Goal: Task Accomplishment & Management: Manage account settings

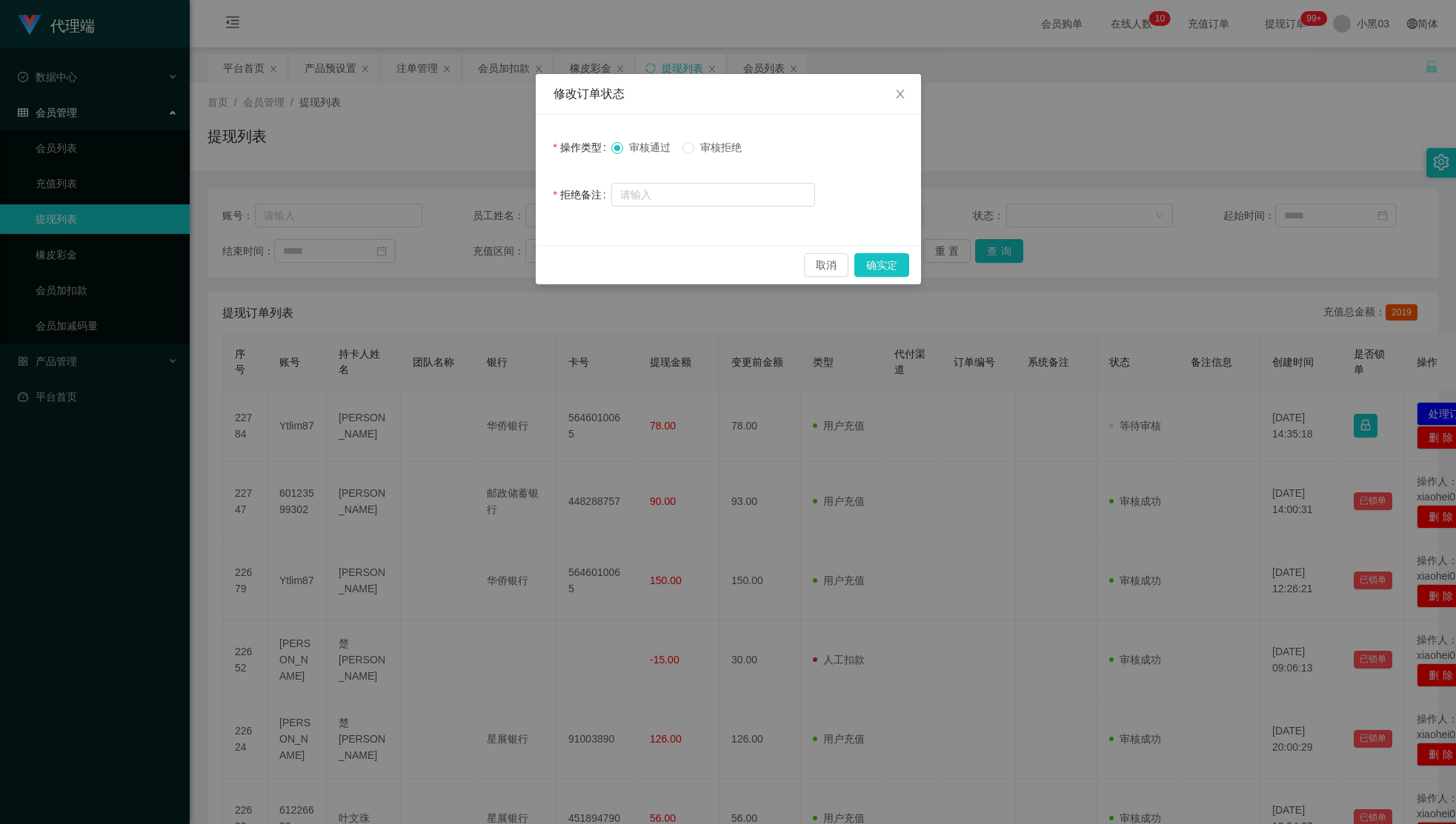
click at [892, 267] on button "确实定" at bounding box center [882, 265] width 55 height 23
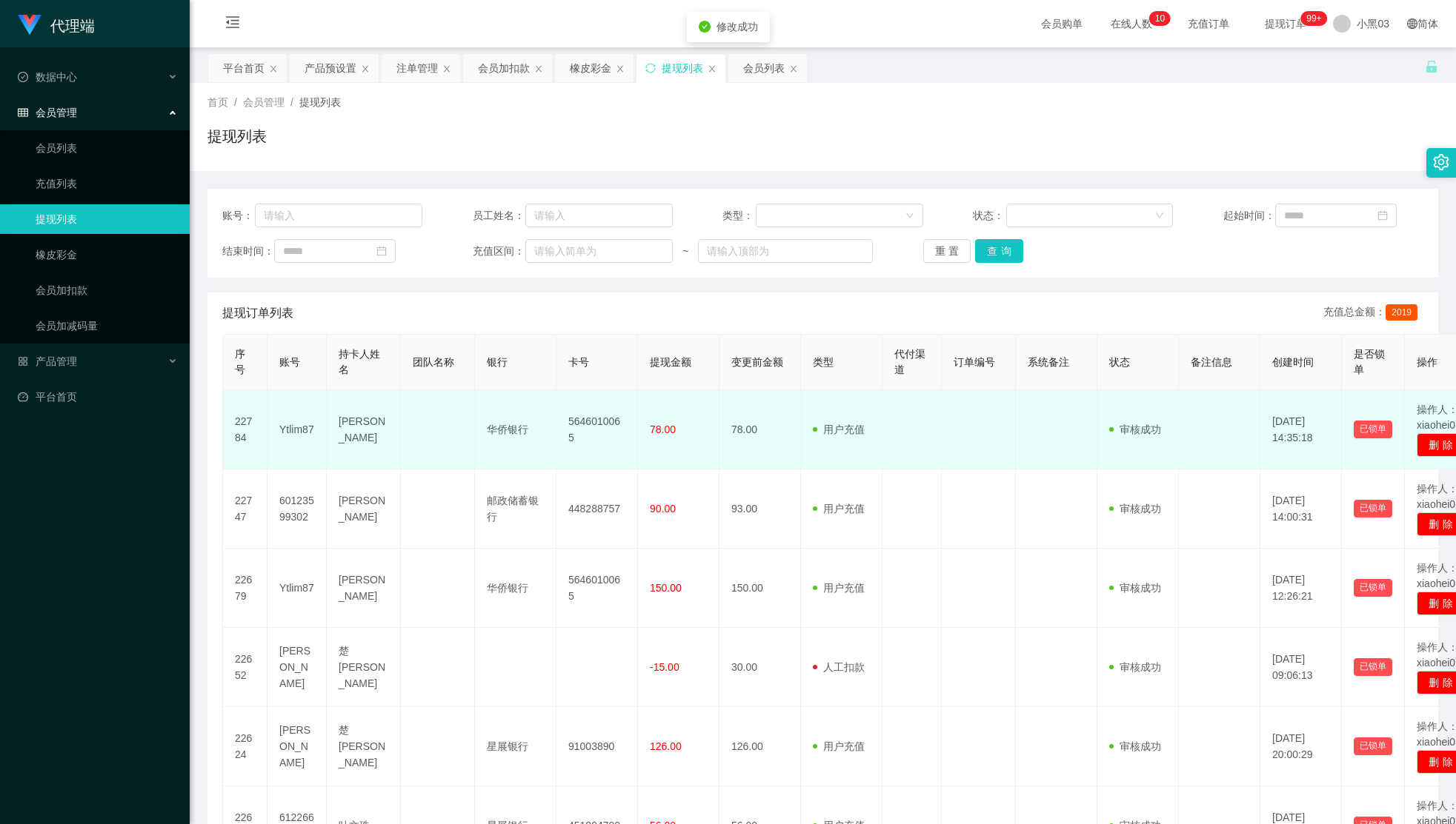
click at [581, 434] on font "5646010065" at bounding box center [594, 429] width 52 height 28
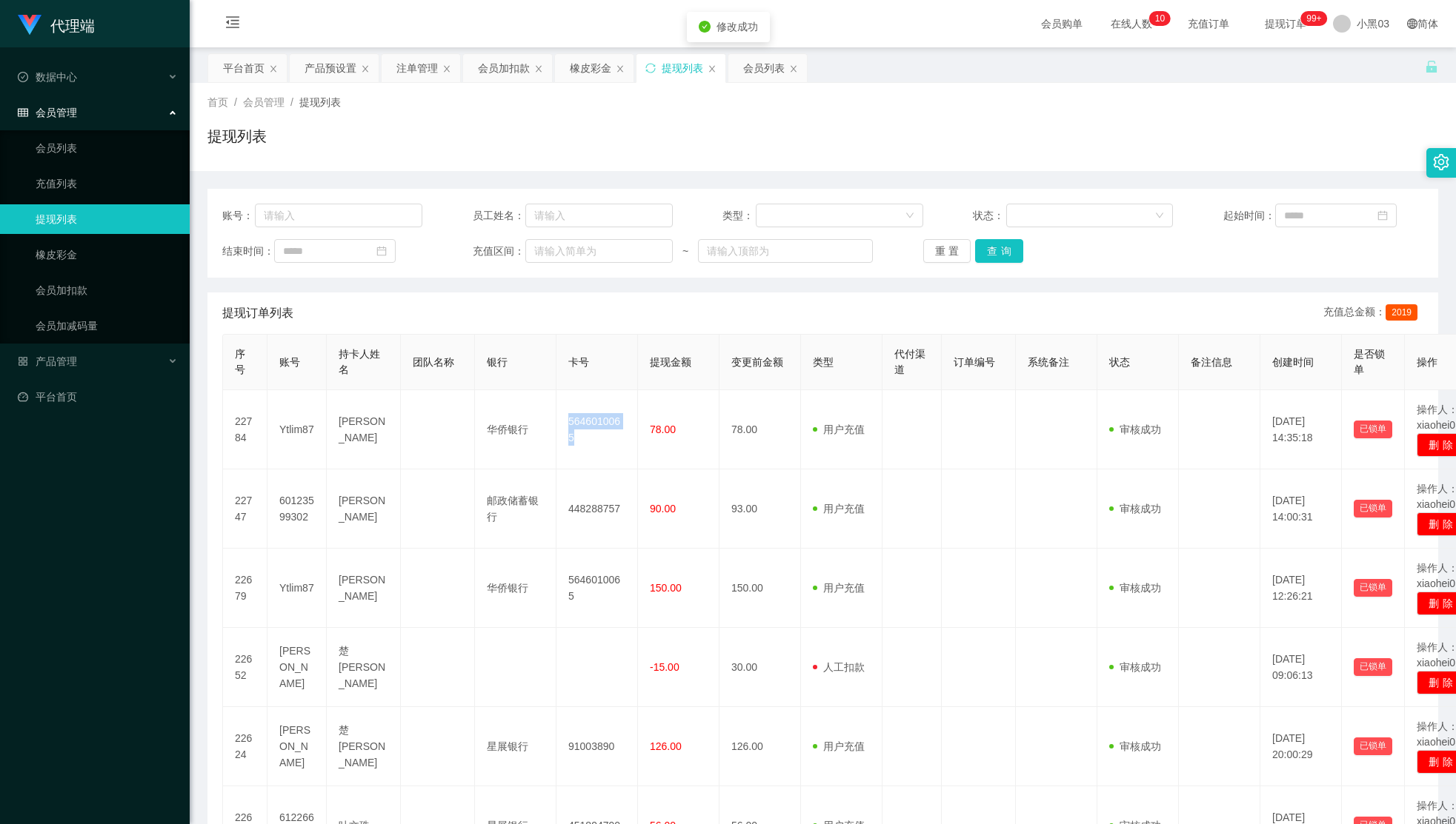
copy font "5646010065"
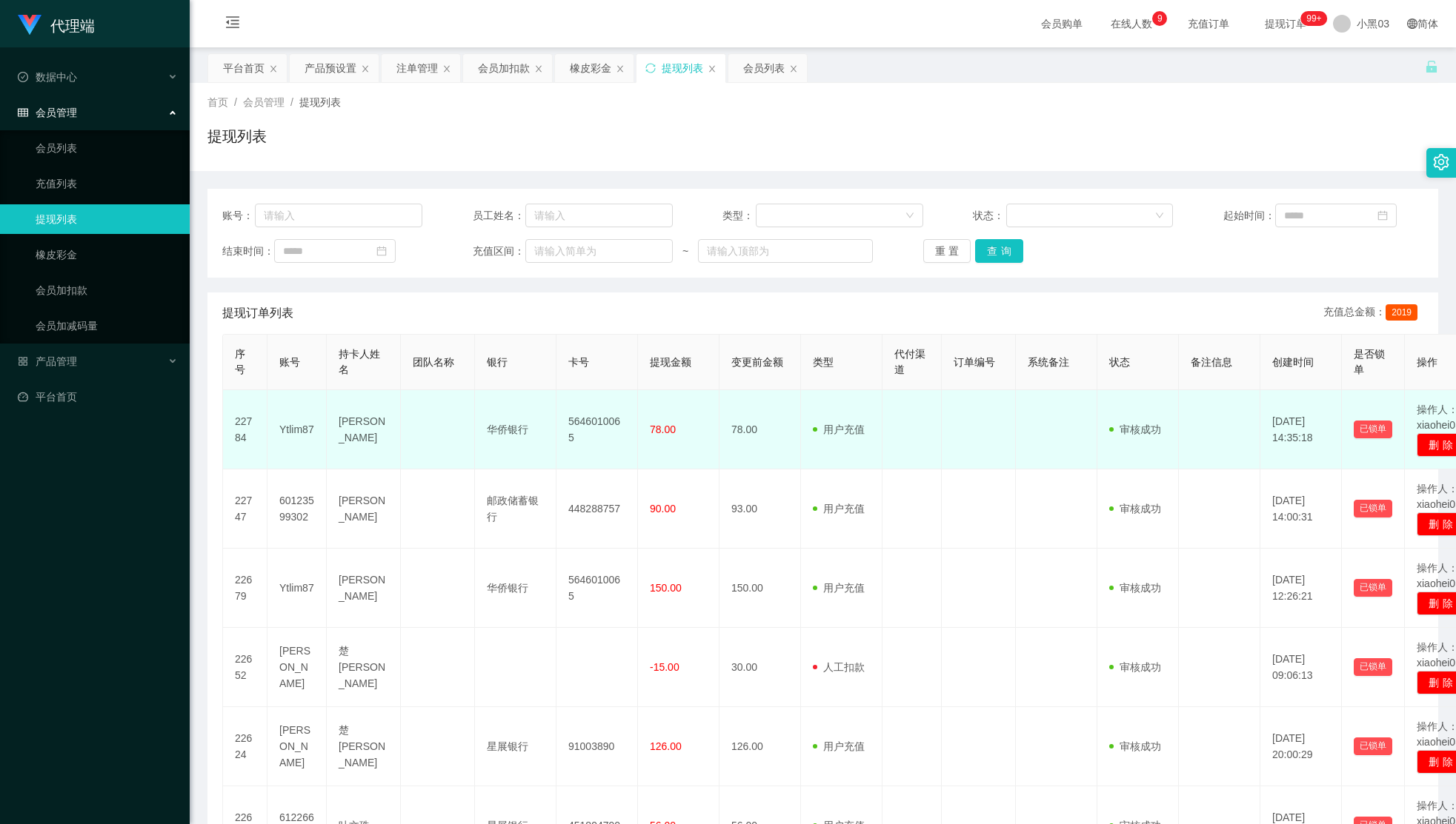
click at [932, 462] on td at bounding box center [912, 429] width 59 height 79
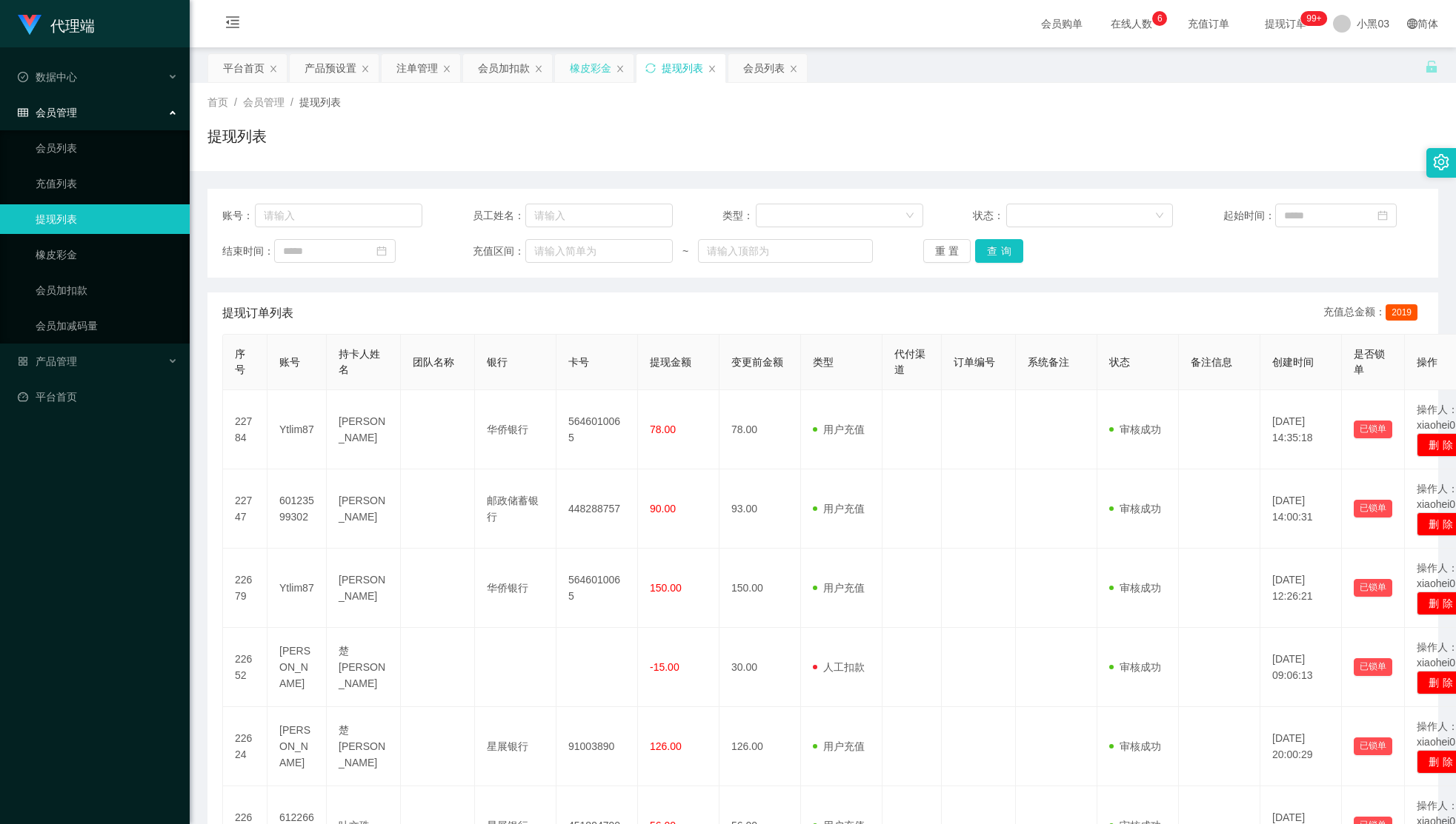
click at [588, 80] on div "橡皮彩金" at bounding box center [590, 68] width 42 height 28
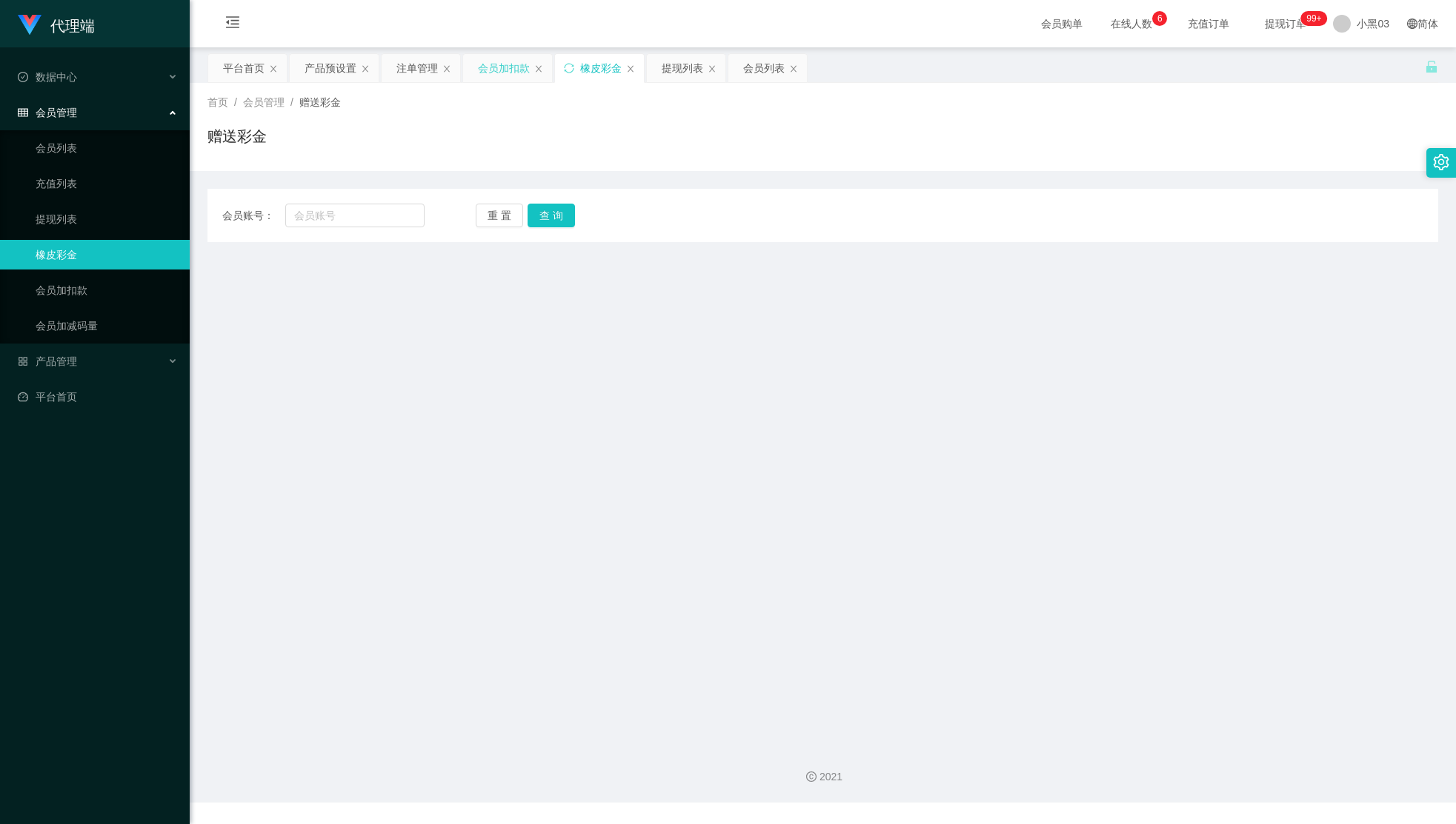
click at [491, 64] on font "会员加扣款" at bounding box center [504, 68] width 52 height 12
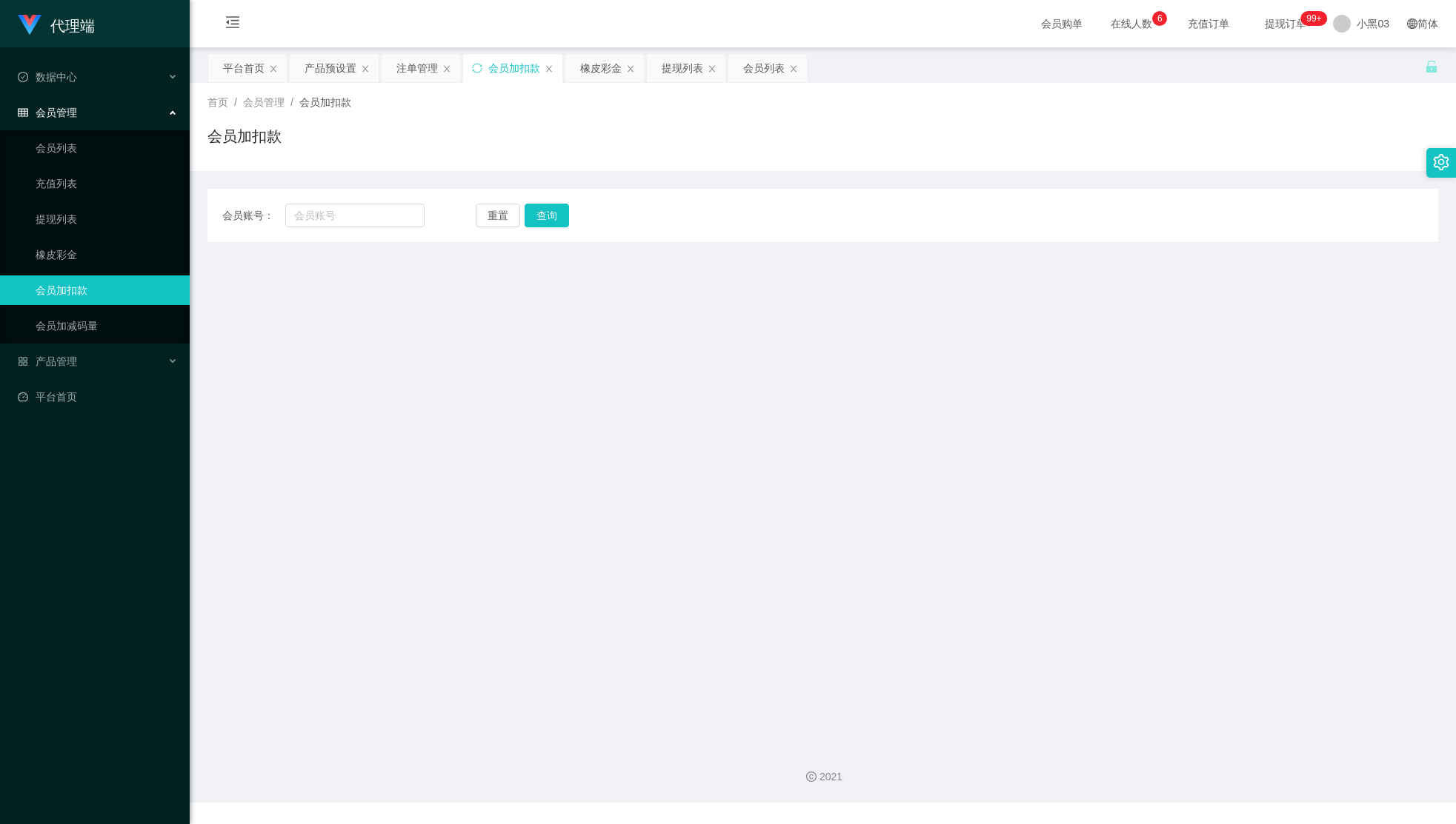
click at [371, 191] on div "会员账号： 重置 查询 会员账号 会员姓名 账号余额 操作类型 人工加款 人工扣款 钱 确实定" at bounding box center [822, 216] width 1230 height 53
click at [376, 221] on input "text" at bounding box center [355, 216] width 139 height 23
paste input "Ytlim87"
type input "Ytlim87"
click at [572, 212] on button "查询" at bounding box center [553, 216] width 48 height 23
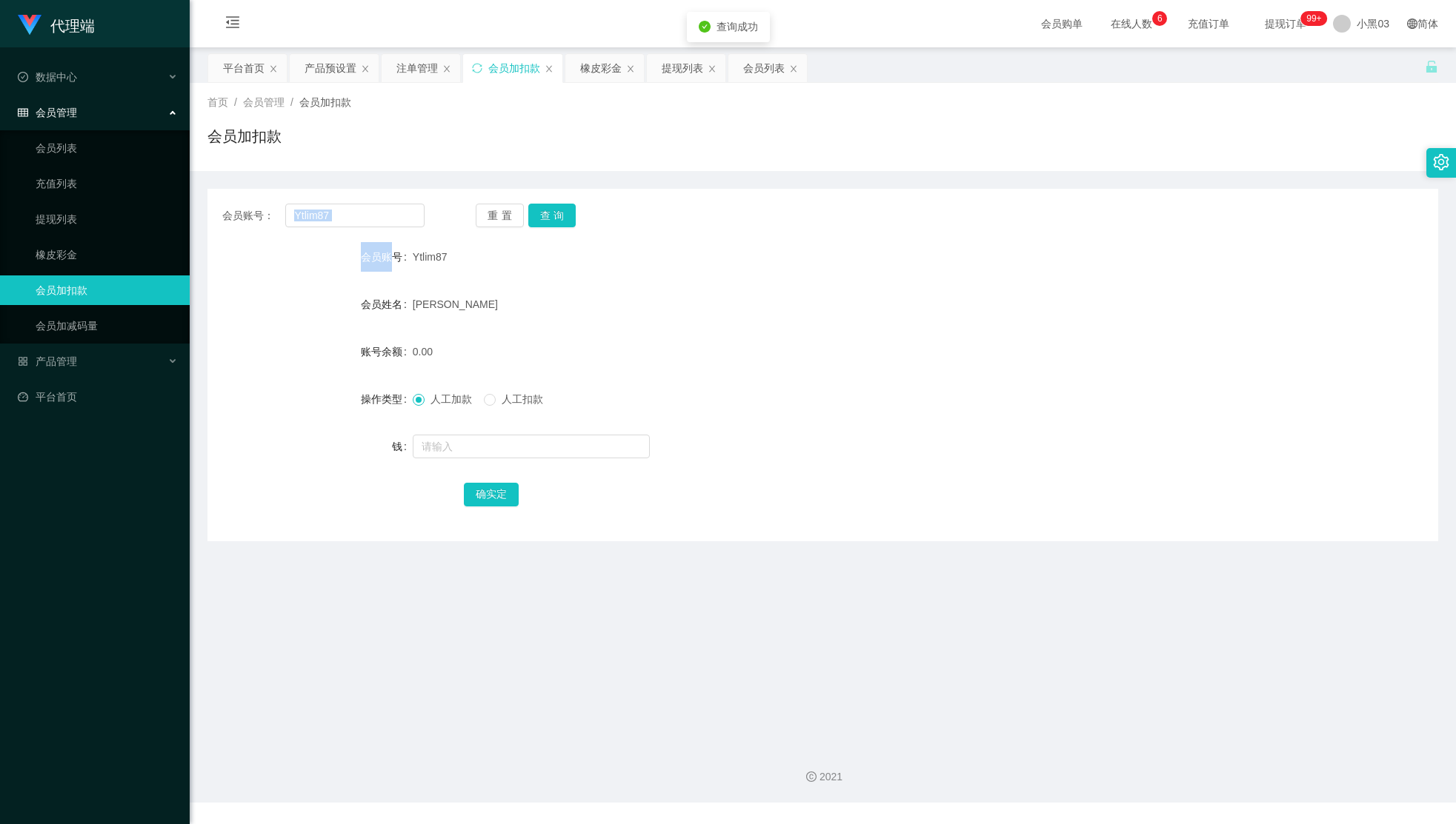
drag, startPoint x: 280, startPoint y: 218, endPoint x: 269, endPoint y: 212, distance: 12.5
click at [218, 216] on div "会员账号： Ytlim87 重置 查询 会员账号 Ytlim87 会员姓名 林耀宗 账号余额 0.00 操作类型 人工加款 人工扣款 钱 确实定" at bounding box center [822, 365] width 1230 height 353
drag, startPoint x: 738, startPoint y: 242, endPoint x: 549, endPoint y: 246, distance: 189.0
click at [737, 242] on div "Ytlim87" at bounding box center [772, 257] width 718 height 30
drag, startPoint x: 363, startPoint y: 213, endPoint x: 254, endPoint y: 209, distance: 109.1
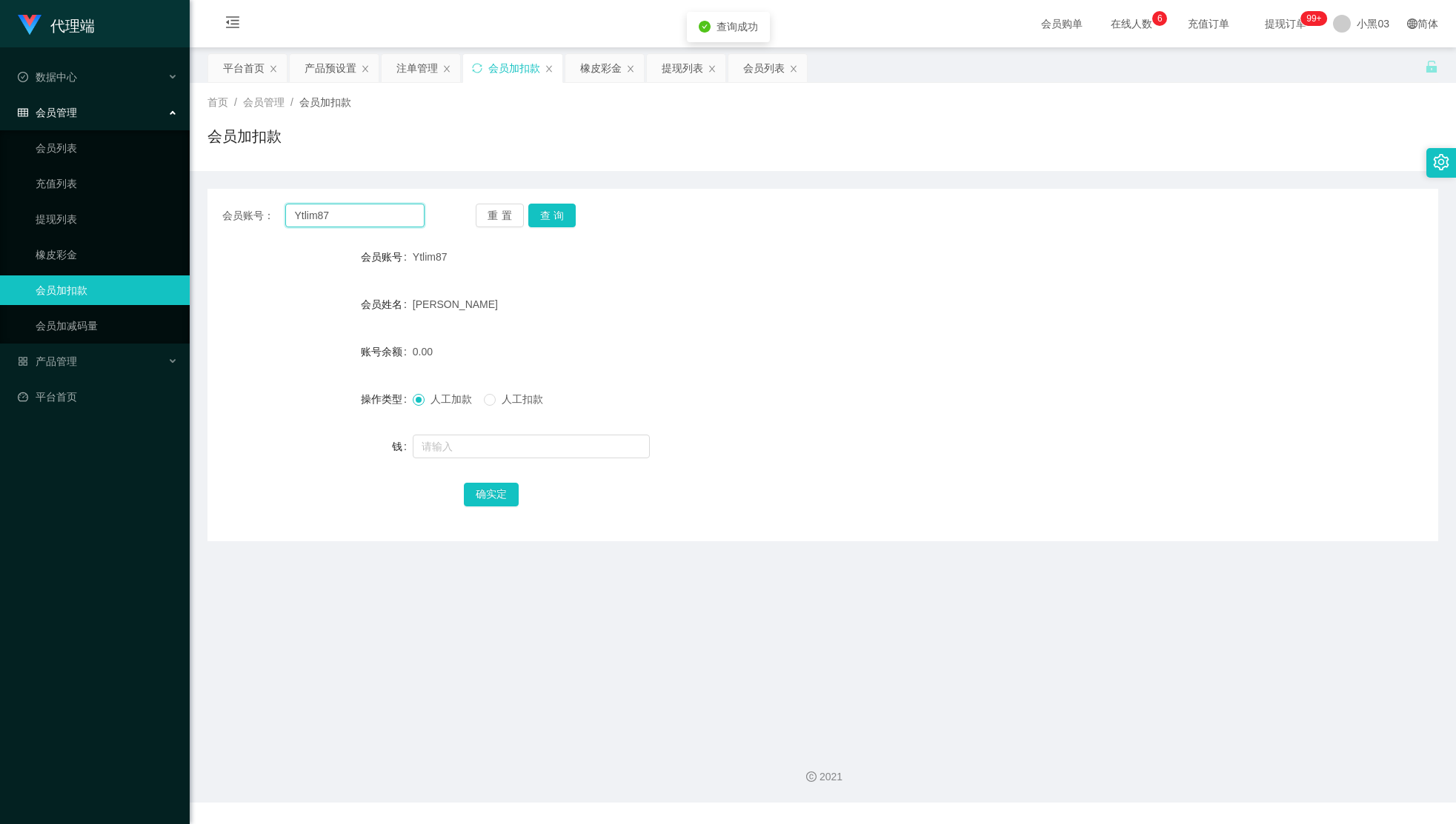
click at [276, 210] on div "会员账号： Ytlim87" at bounding box center [323, 216] width 202 height 23
click at [548, 212] on button "查询" at bounding box center [553, 216] width 48 height 23
click at [1005, 178] on div "会员账号： 重置 查询 会员账号 Ytlim87 会员姓名 林耀宗 账号余额 0.00 操作类型 人工加款 人工扣款 钱 确实定" at bounding box center [822, 356] width 1230 height 370
click at [803, 412] on div "人工加款 人工扣款" at bounding box center [772, 400] width 718 height 30
click at [683, 71] on font "提现列表" at bounding box center [683, 68] width 42 height 12
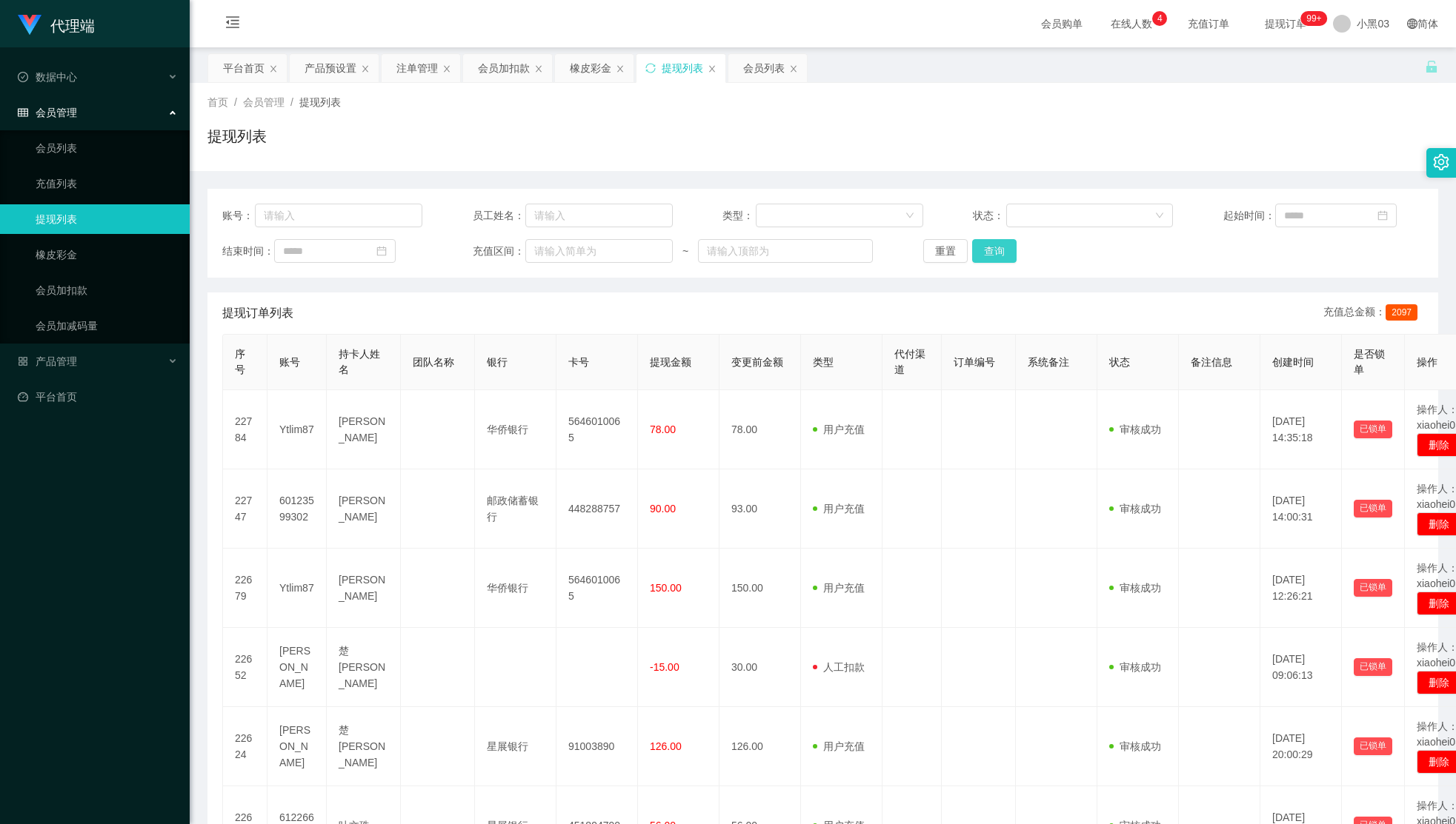
click at [1000, 246] on button "查询" at bounding box center [994, 251] width 44 height 23
drag, startPoint x: 598, startPoint y: 70, endPoint x: 594, endPoint y: 80, distance: 10.8
click at [598, 70] on font "橡皮彩金" at bounding box center [590, 68] width 42 height 12
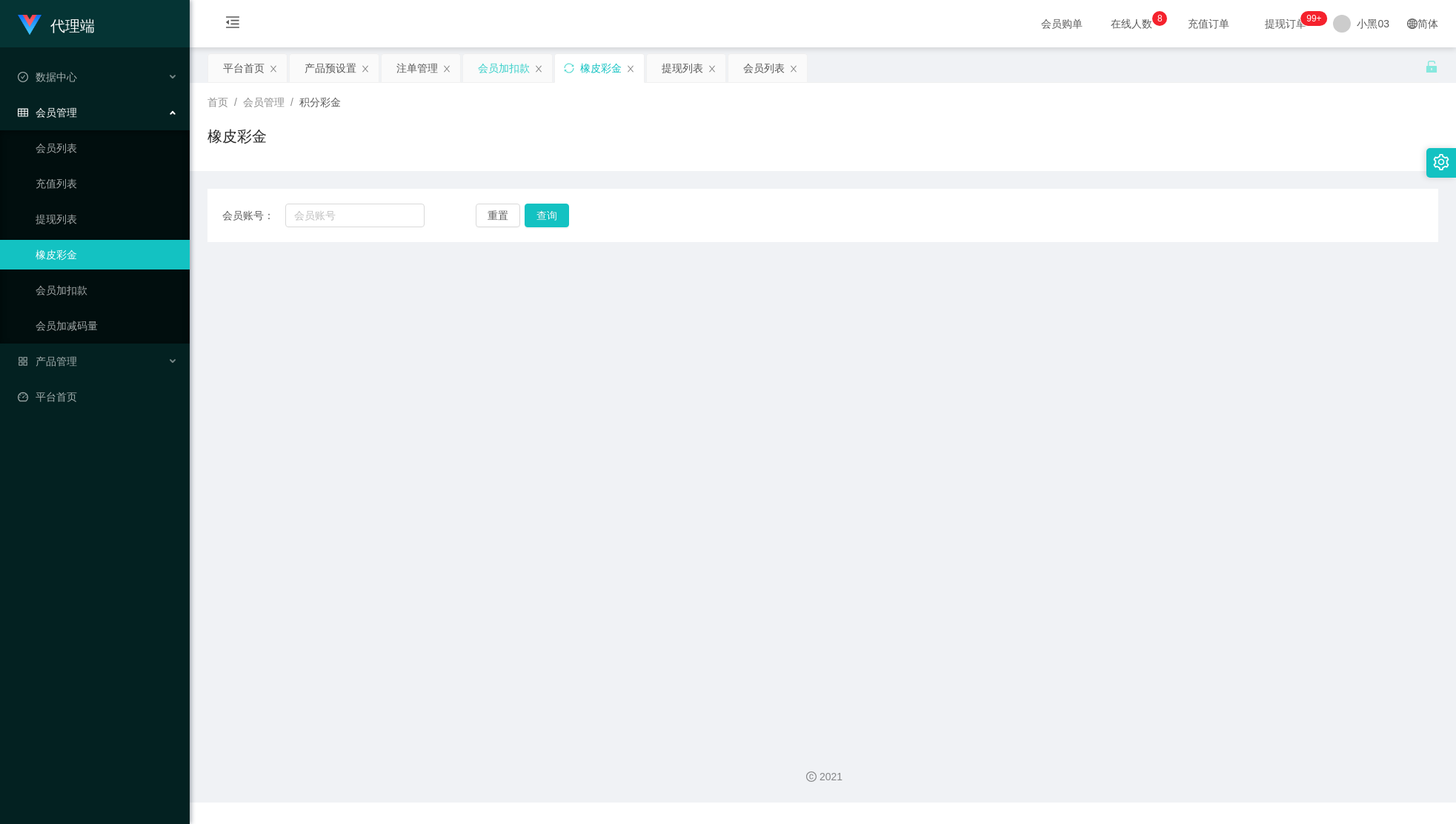
click at [509, 69] on font "会员加扣款" at bounding box center [504, 68] width 52 height 12
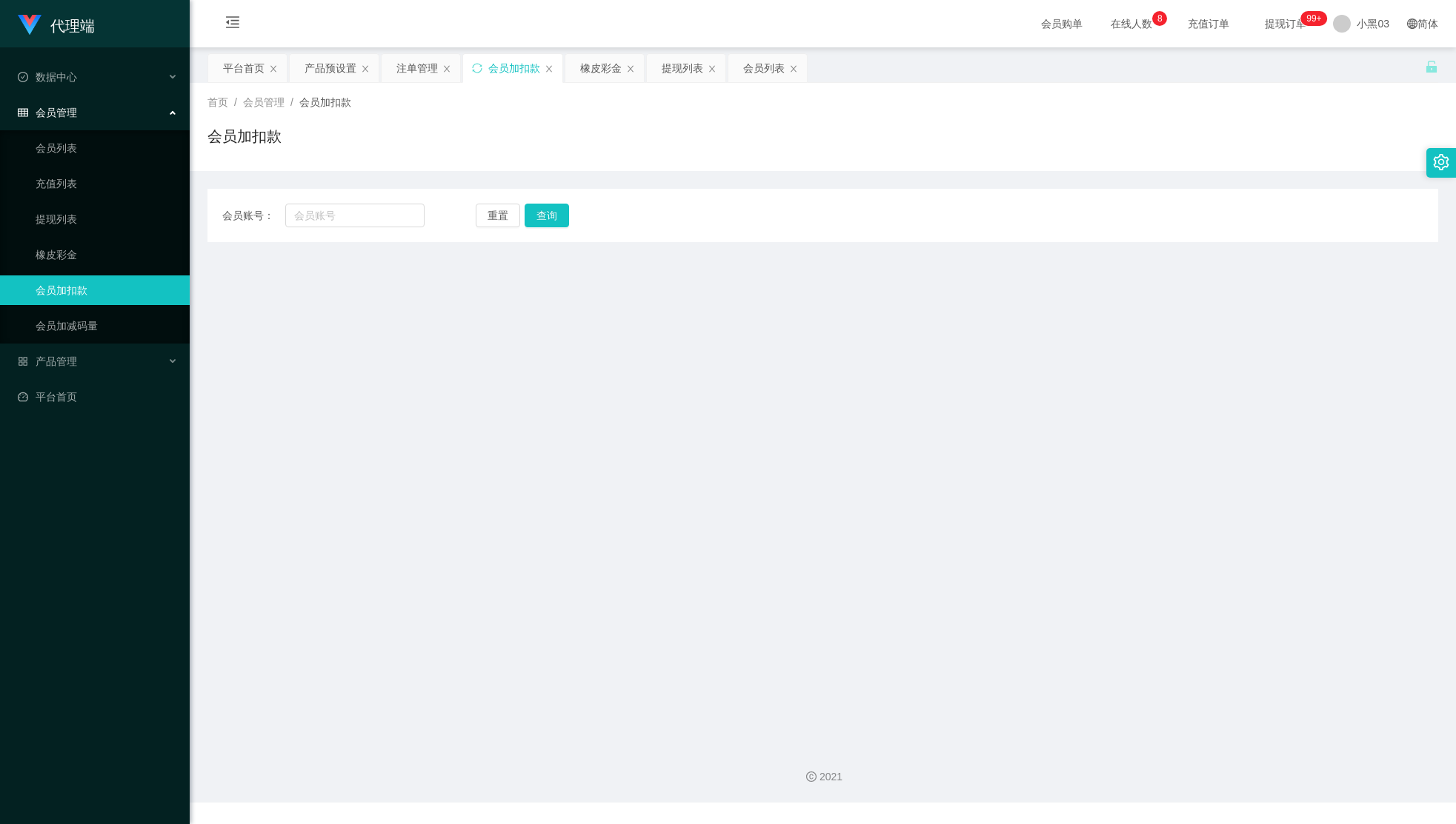
click at [389, 202] on div "会员账号： 重置 查询 会员账号 会员姓名 账号余额 操作类型 人工加款 人工扣款 钱 确实定" at bounding box center [822, 216] width 1230 height 53
drag, startPoint x: 367, startPoint y: 223, endPoint x: 405, endPoint y: 229, distance: 38.5
click at [369, 225] on input "text" at bounding box center [355, 216] width 139 height 23
paste input "Ytlim87"
type input "Ytlim87"
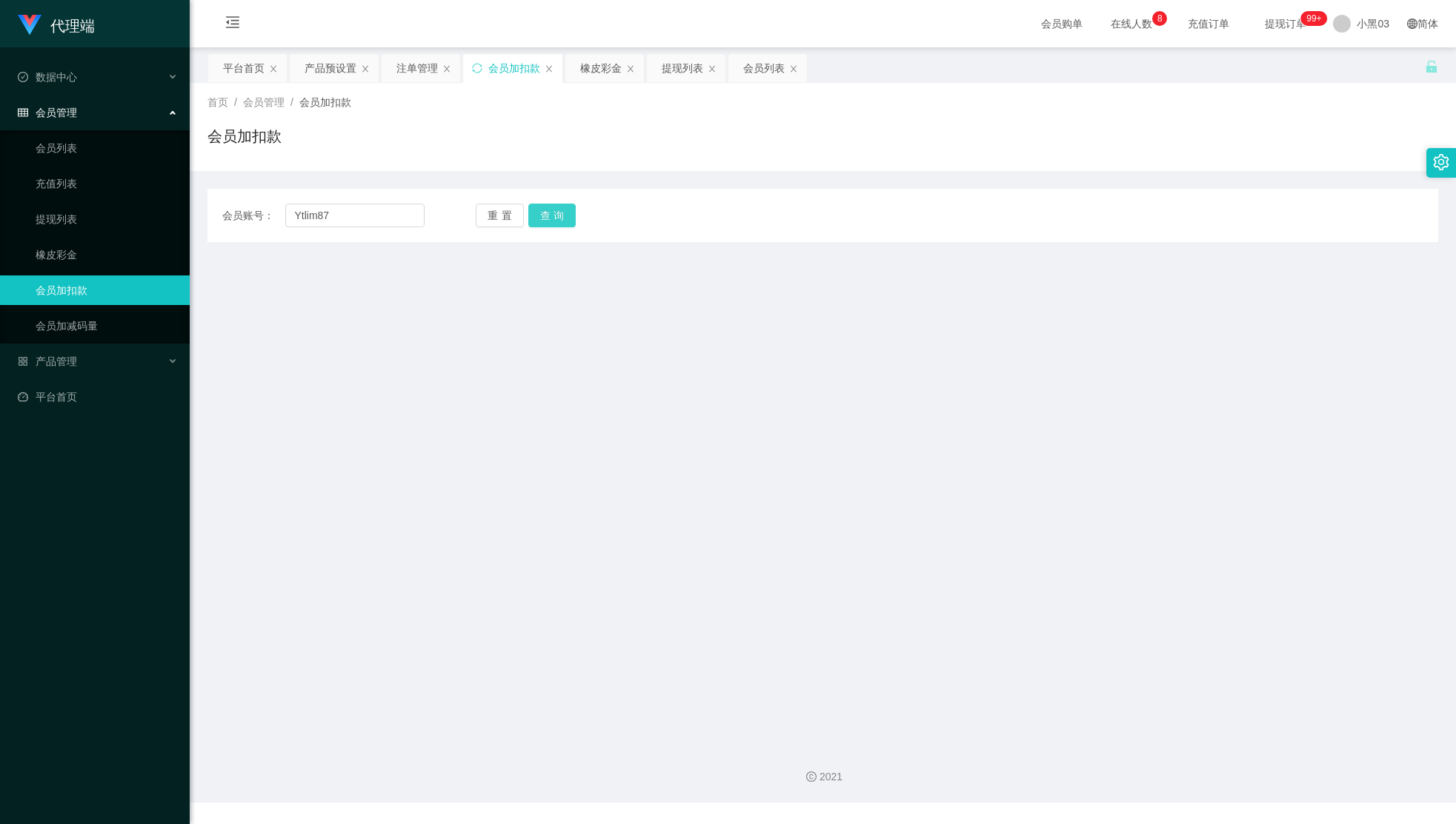
click at [561, 211] on button "查询" at bounding box center [553, 216] width 48 height 23
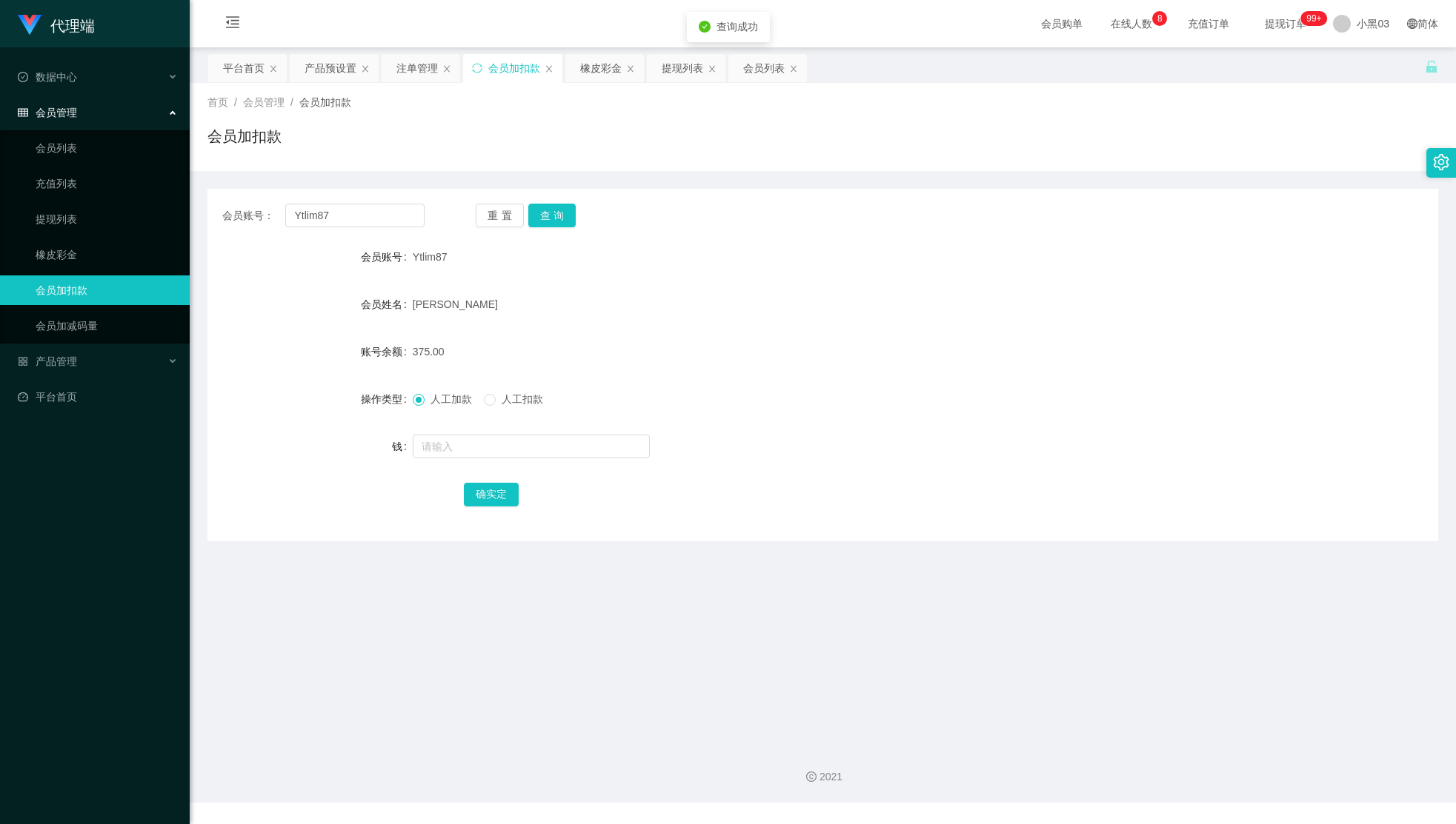
click at [539, 467] on form "会员账号 Ytlim87 会员姓名 林耀宗 账号余额 375.00 操作类型 人工加款 人工扣款 钱 确实定" at bounding box center [822, 375] width 1230 height 266
click at [563, 444] on input "text" at bounding box center [531, 446] width 237 height 23
type input "38"
click at [498, 489] on button "确实定" at bounding box center [491, 494] width 55 height 23
drag, startPoint x: 743, startPoint y: 319, endPoint x: 627, endPoint y: 245, distance: 137.6
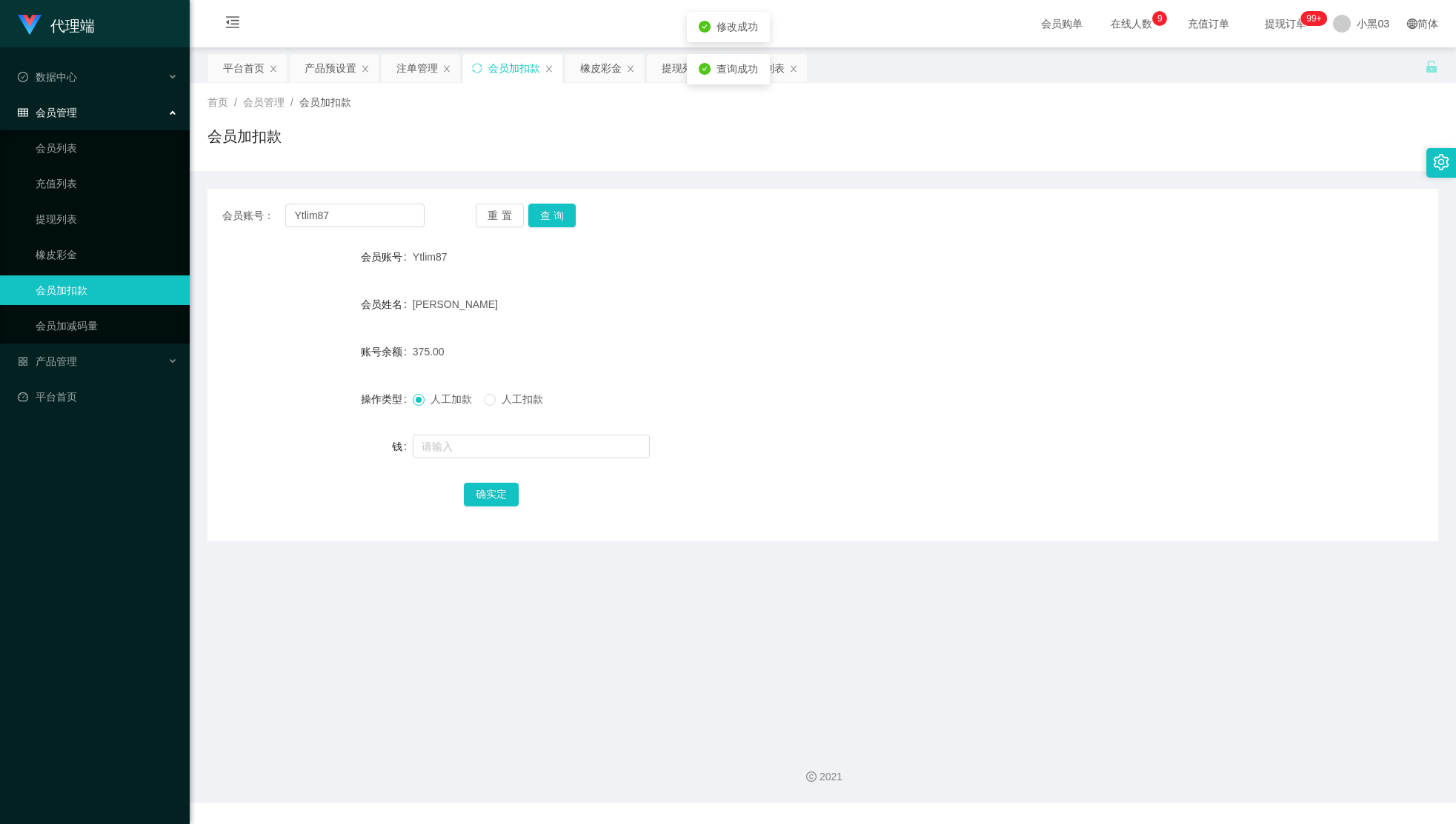
click at [733, 312] on div "[PERSON_NAME]" at bounding box center [772, 305] width 718 height 30
click at [565, 223] on button "查询" at bounding box center [553, 216] width 48 height 23
click at [734, 233] on div "会员账号： Ytlim87 重置 查询 会员账号 Ytlim87 会员姓名 林耀宗 账号余额 375.00 操作类型 人工加款 人工扣款 钱 确实定" at bounding box center [822, 365] width 1230 height 353
click at [561, 218] on button "查询" at bounding box center [553, 216] width 48 height 23
click at [694, 206] on div "会员账号： Ytlim87 重置 查询" at bounding box center [822, 216] width 1230 height 23
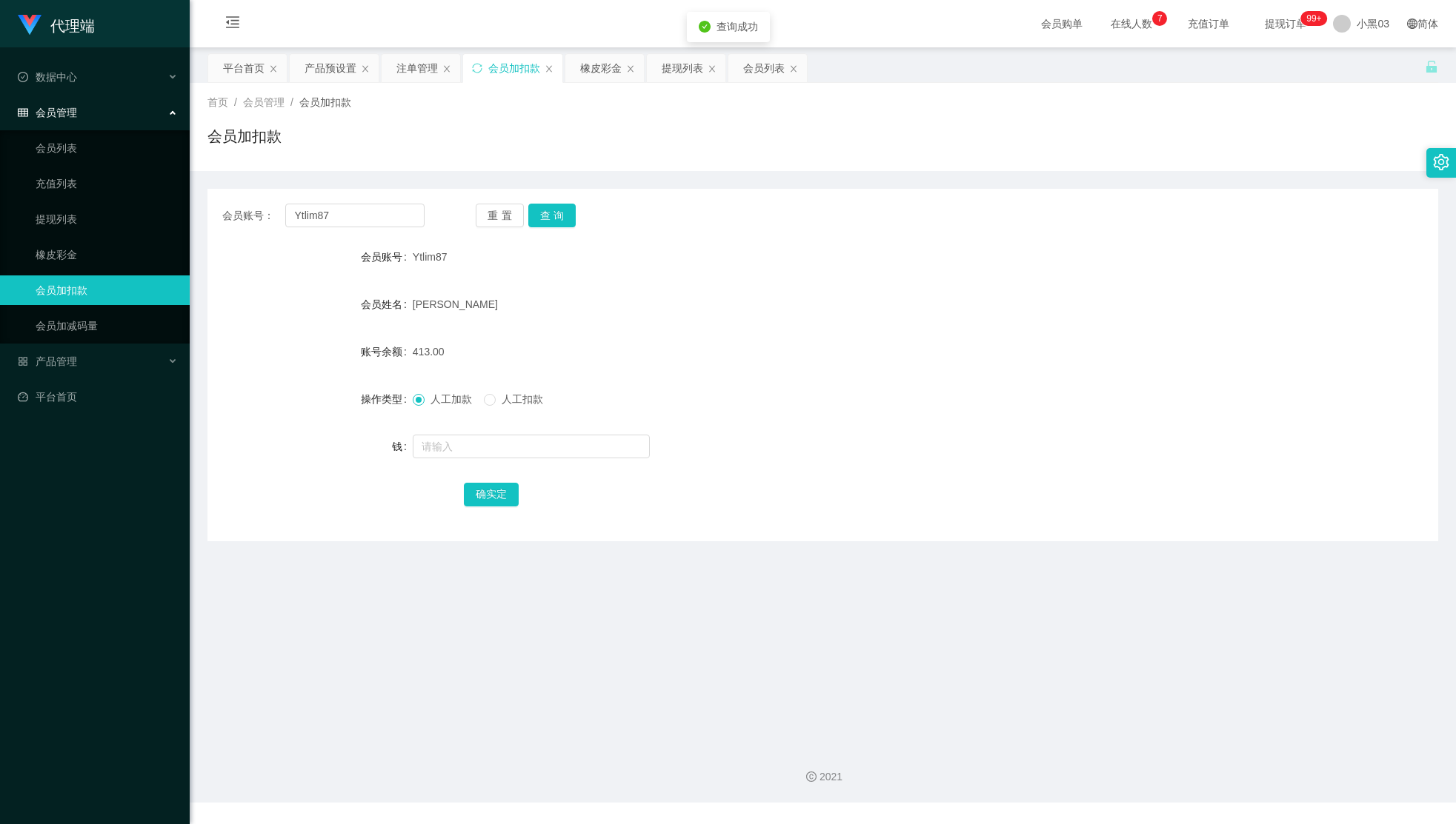
click at [547, 220] on button "查询" at bounding box center [553, 216] width 48 height 23
click at [996, 156] on div "会员加扣款" at bounding box center [822, 141] width 1230 height 34
drag, startPoint x: 383, startPoint y: 216, endPoint x: 45, endPoint y: 205, distance: 338.2
click at [51, 205] on section "代理端 数据中心 会员管理 会员列表 充值列表 提现列表 橡皮彩金 会员加扣款 会员加减码量 产品管理 平台首页 保存配置 重置配置 整体风格设置 主题色 导…" at bounding box center [728, 401] width 1456 height 803
drag, startPoint x: 658, startPoint y: 84, endPoint x: 693, endPoint y: 72, distance: 37.0
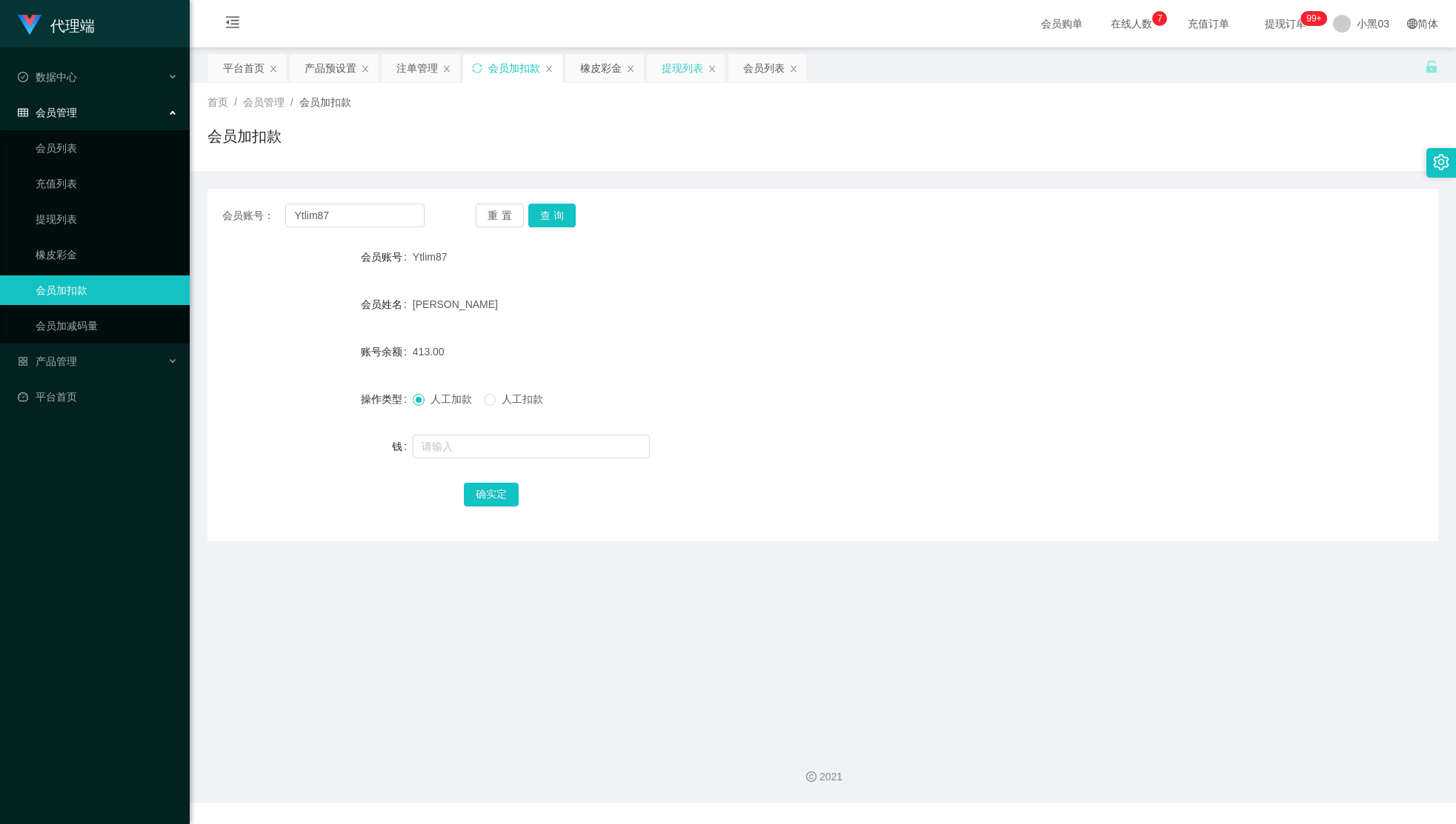
click at [667, 83] on div "首页 / 会员管理 / 会员加扣款 / 会员加扣款" at bounding box center [822, 127] width 1266 height 88
click at [693, 71] on font "提现列表" at bounding box center [683, 68] width 42 height 12
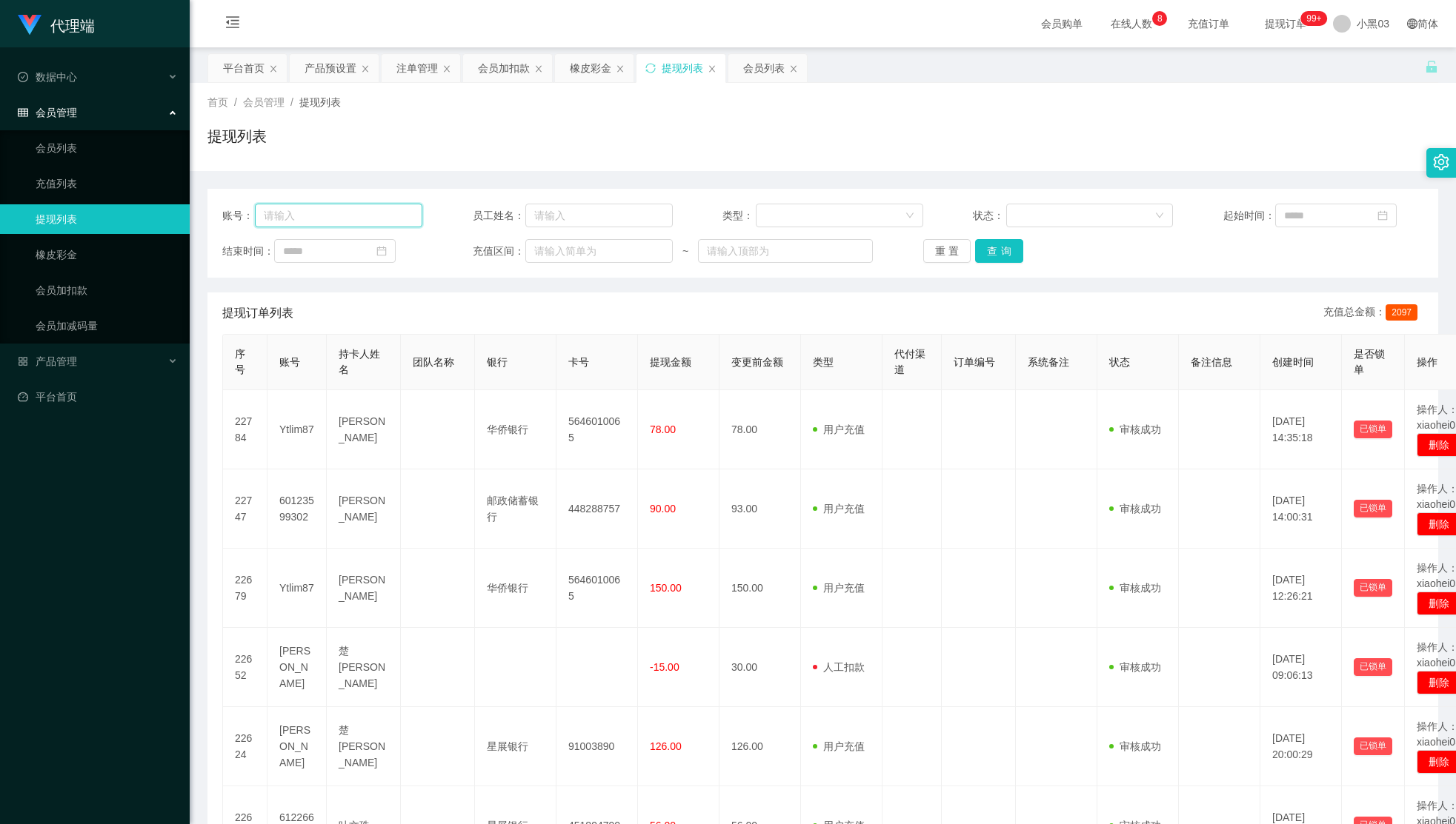
click at [347, 221] on input "text" at bounding box center [338, 216] width 167 height 23
paste input "Ytlim87"
type input "Ytlim87"
click at [1006, 252] on button "查询" at bounding box center [999, 251] width 48 height 23
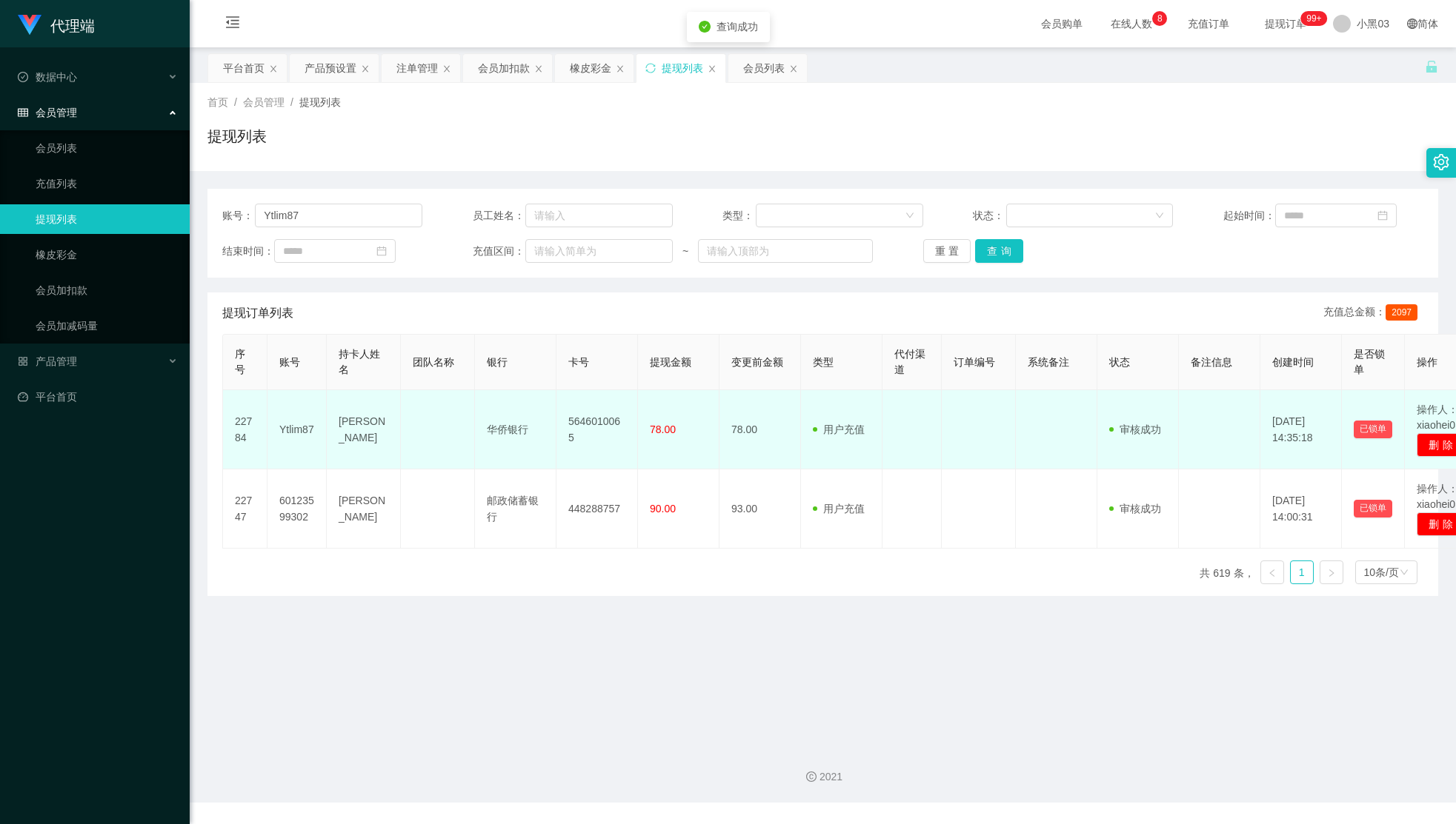
click at [1065, 423] on td at bounding box center [1056, 429] width 82 height 79
click at [830, 407] on td "用户充值 人工扣款" at bounding box center [842, 429] width 82 height 79
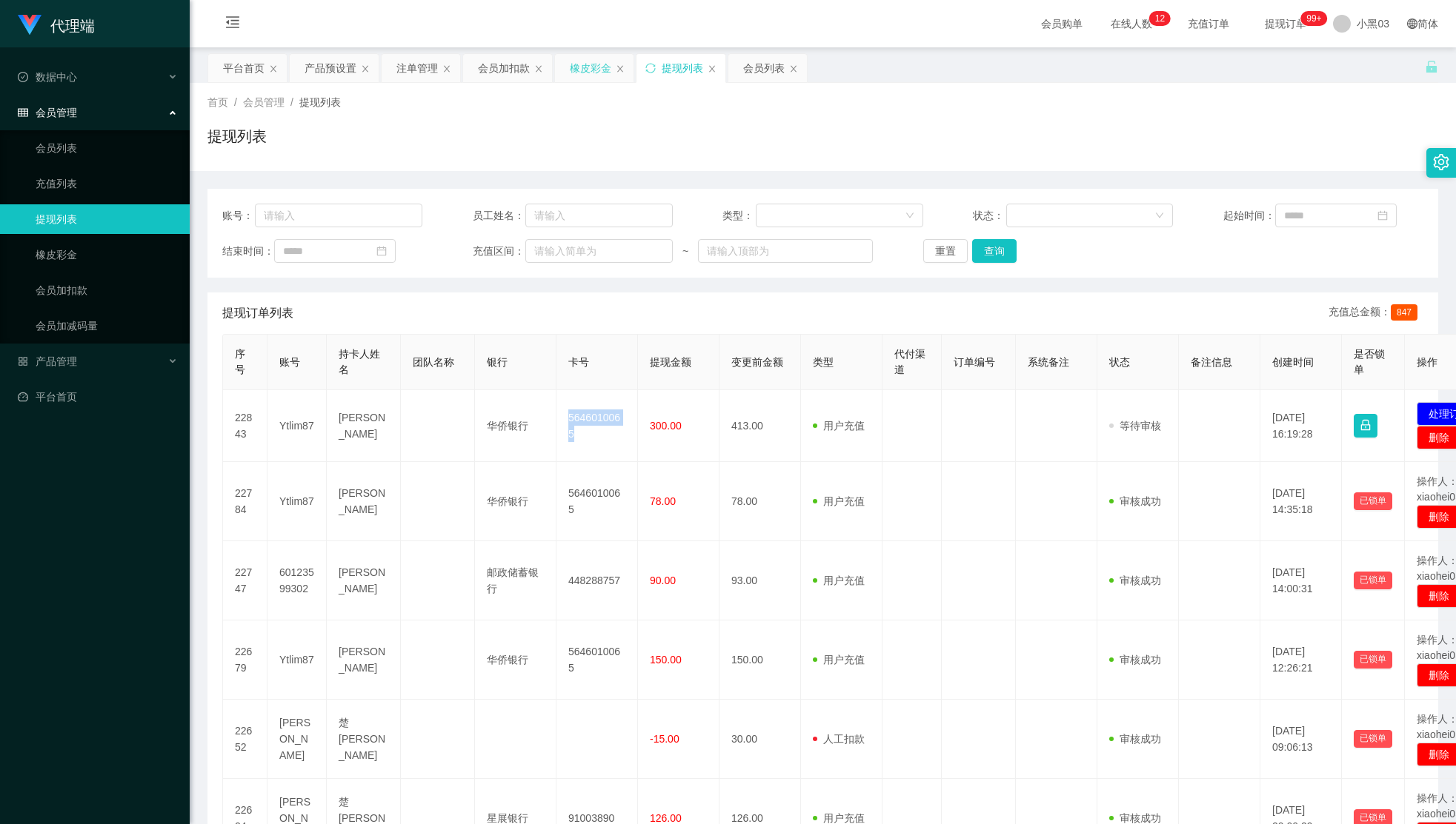
click at [601, 73] on font "橡皮彩金" at bounding box center [590, 68] width 42 height 12
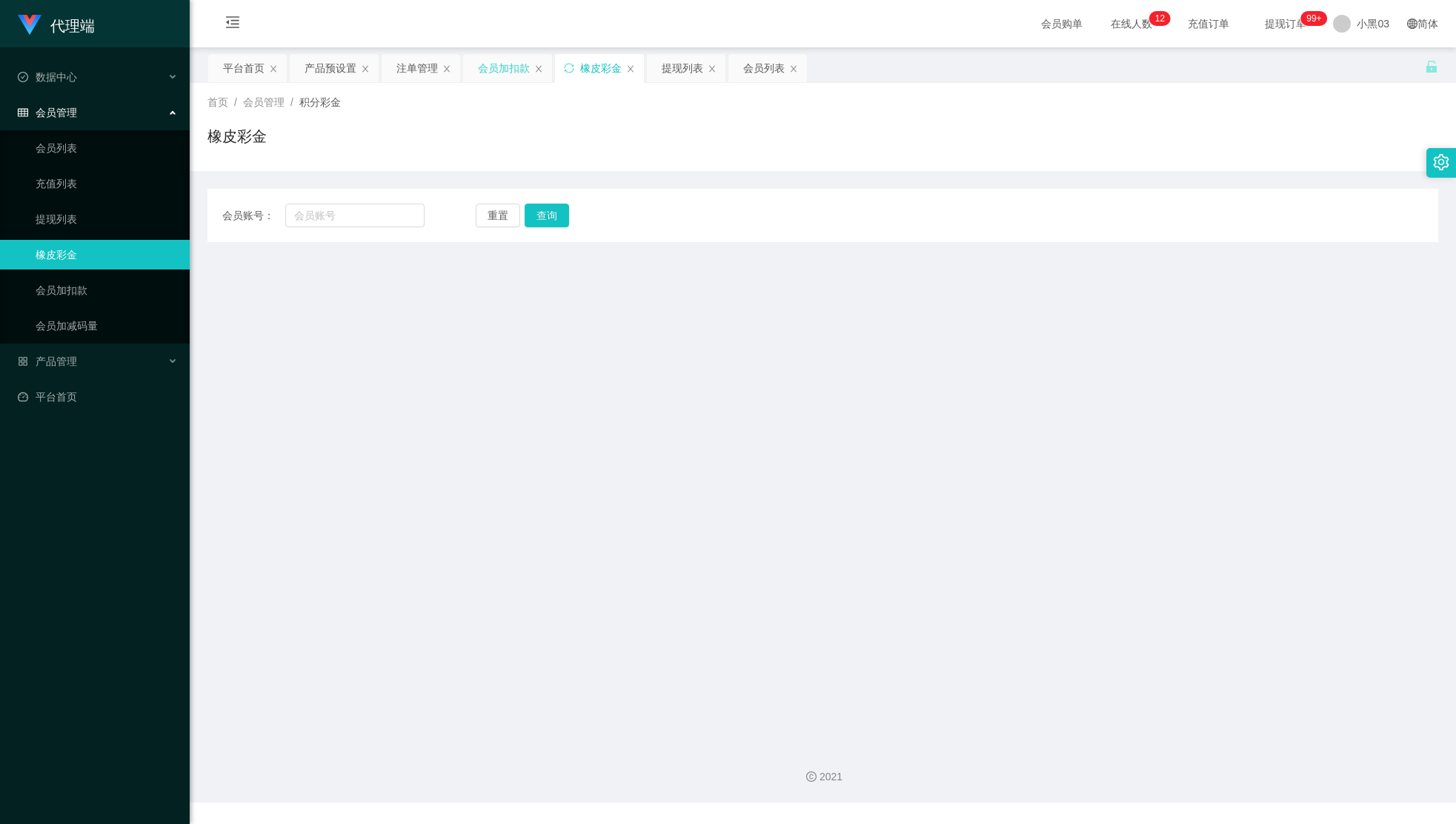
click at [505, 77] on div "会员加扣款" at bounding box center [504, 68] width 52 height 28
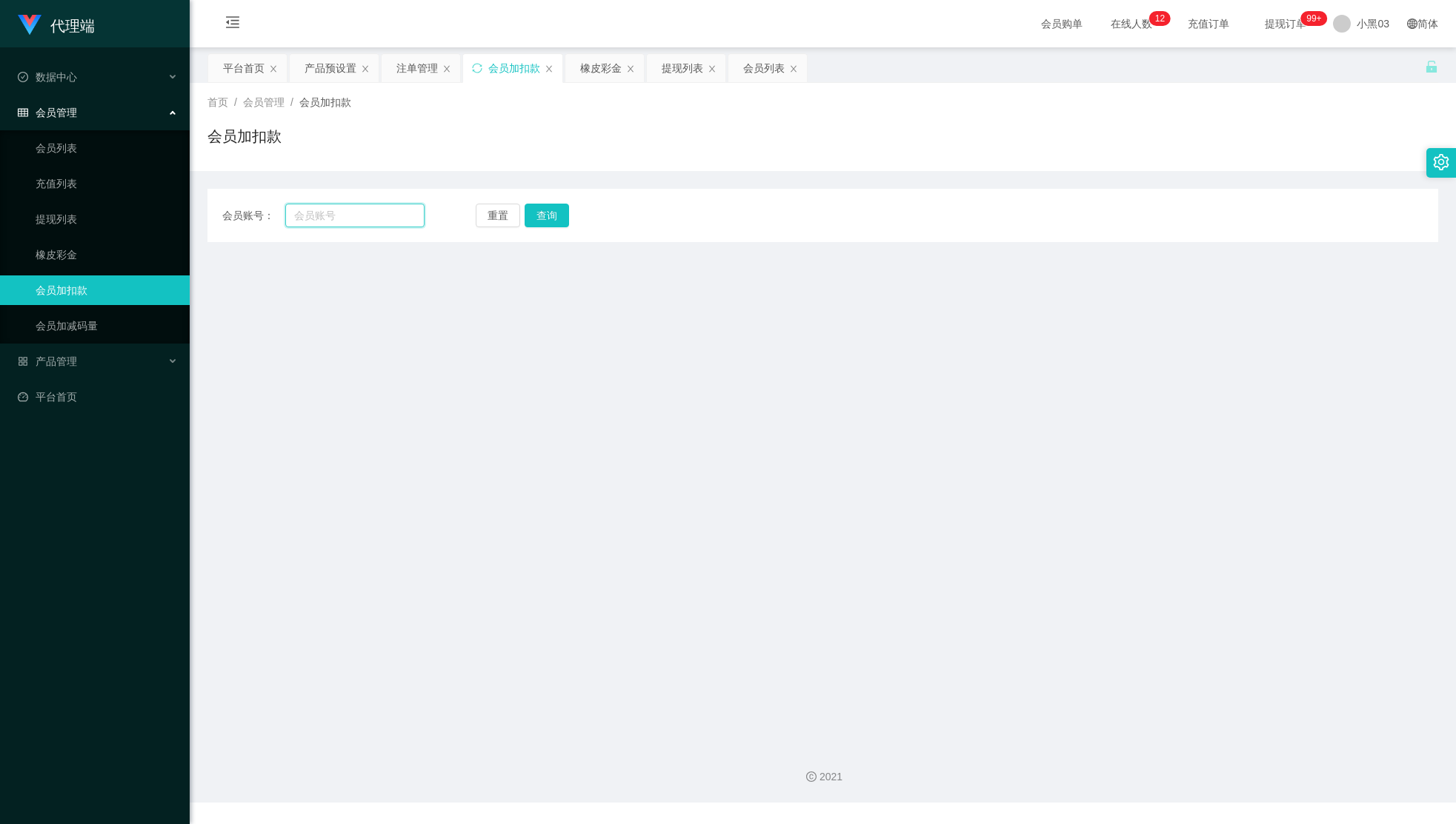
click at [387, 216] on input "text" at bounding box center [355, 216] width 139 height 23
paste input "Ytlim87"
type input "Ytlim87"
click at [562, 206] on button "查询" at bounding box center [553, 216] width 48 height 23
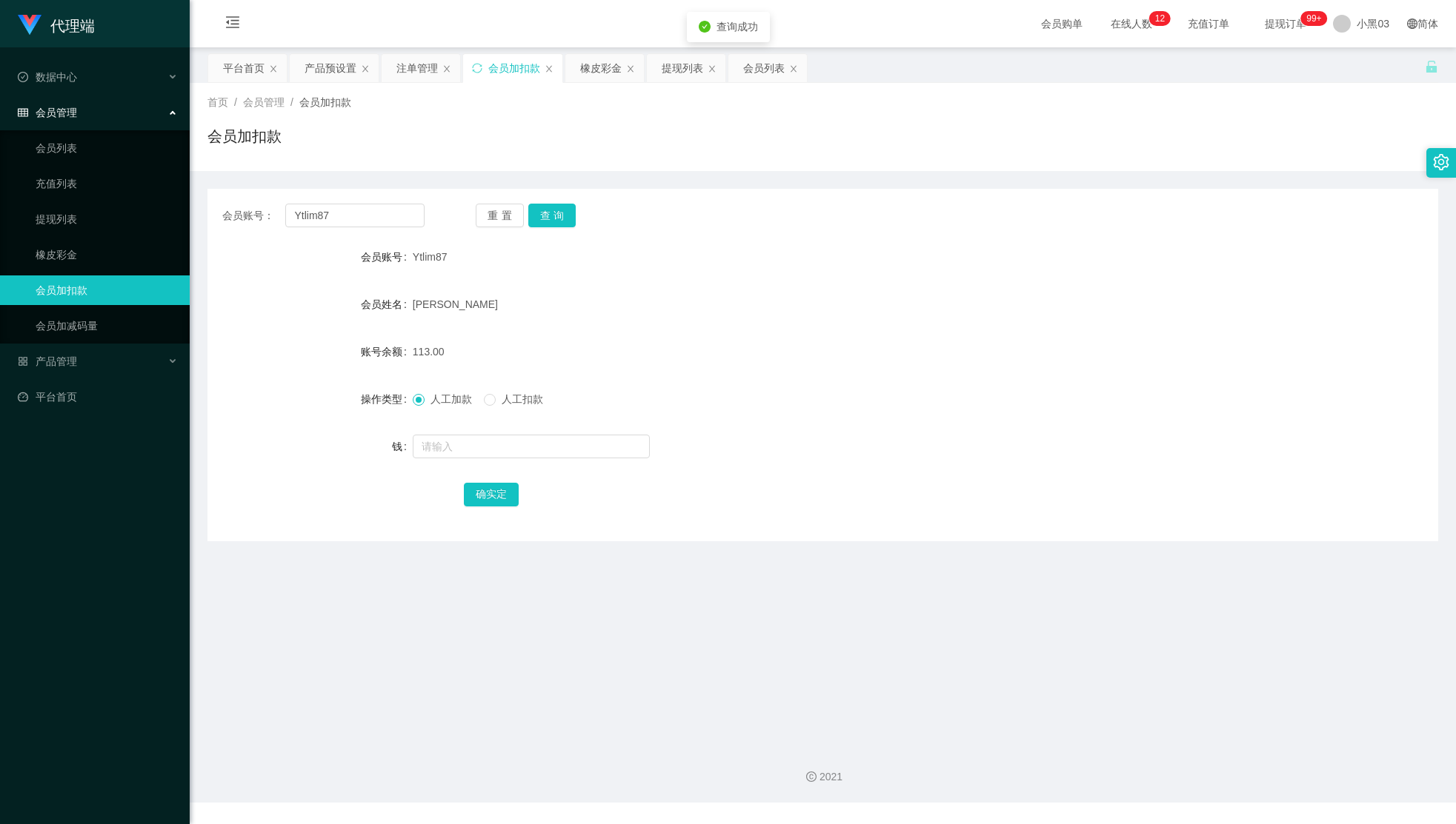
click at [554, 464] on form "会员账号 Ytlim87 会员姓名 [PERSON_NAME]余额 113.00 操作类型 人工加款 人工扣款 钱 确实定" at bounding box center [822, 375] width 1230 height 266
click at [579, 448] on input "text" at bounding box center [531, 446] width 237 height 23
type input "40"
click at [502, 487] on button "确实定" at bounding box center [491, 494] width 55 height 23
click at [872, 290] on div "[PERSON_NAME]" at bounding box center [772, 305] width 718 height 30
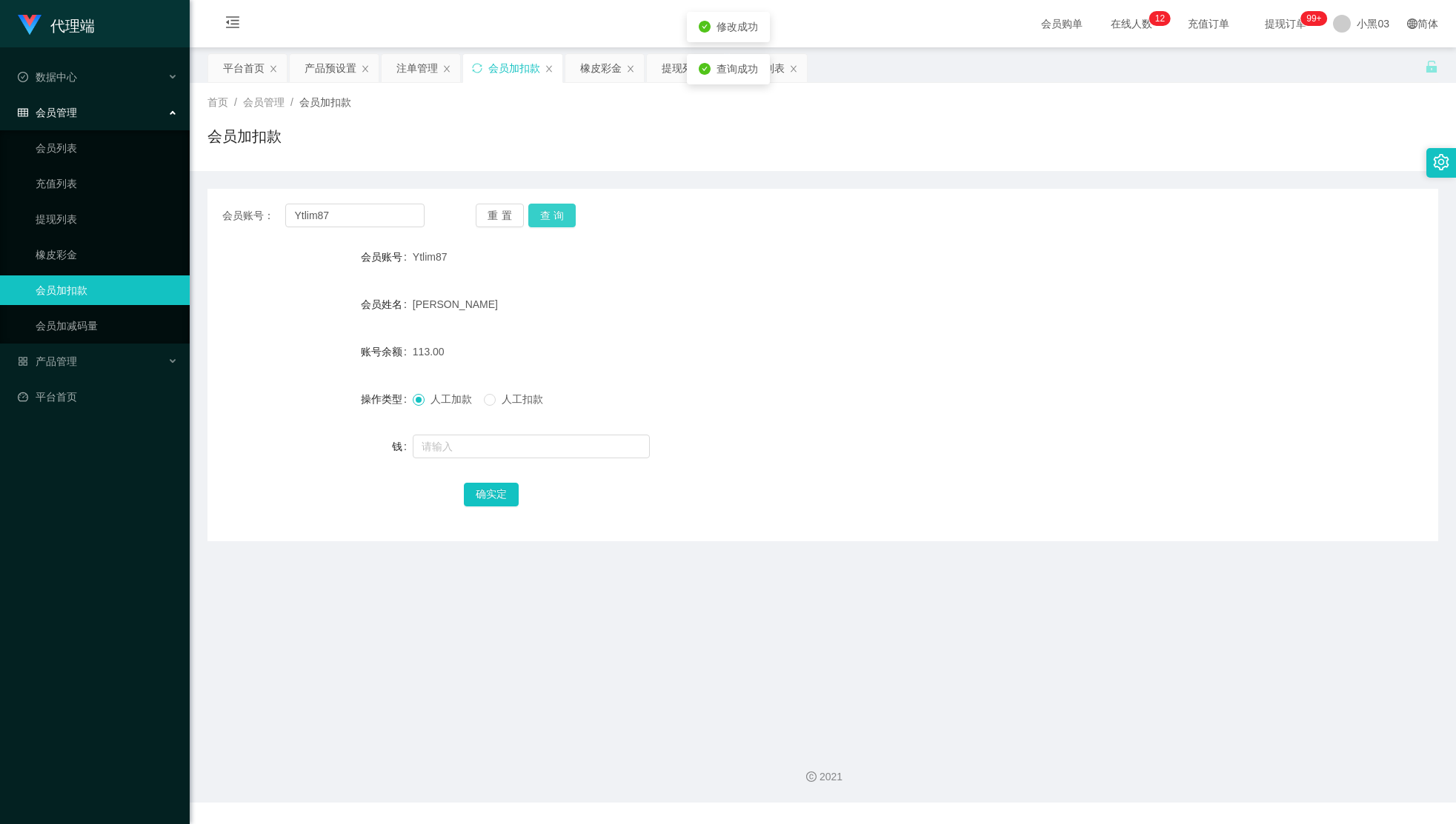
click at [562, 221] on button "查询" at bounding box center [553, 216] width 48 height 23
drag, startPoint x: 692, startPoint y: 240, endPoint x: 425, endPoint y: 206, distance: 269.2
click at [680, 236] on div "会员账号： Ytlim87 重置 查询 会员账号 Ytlim87 会员姓名 [PERSON_NAME]余额 113.00 操作类型 人工加款 人工扣款 钱 确…" at bounding box center [822, 365] width 1230 height 353
drag, startPoint x: 390, startPoint y: 198, endPoint x: 378, endPoint y: 206, distance: 14.4
click at [374, 202] on div "会员账号： Ytlim87 重置 查询 会员账号 Ytlim87 会员姓名 [PERSON_NAME]余额 113.00 操作类型 人工加款 人工扣款 钱 确…" at bounding box center [822, 365] width 1230 height 353
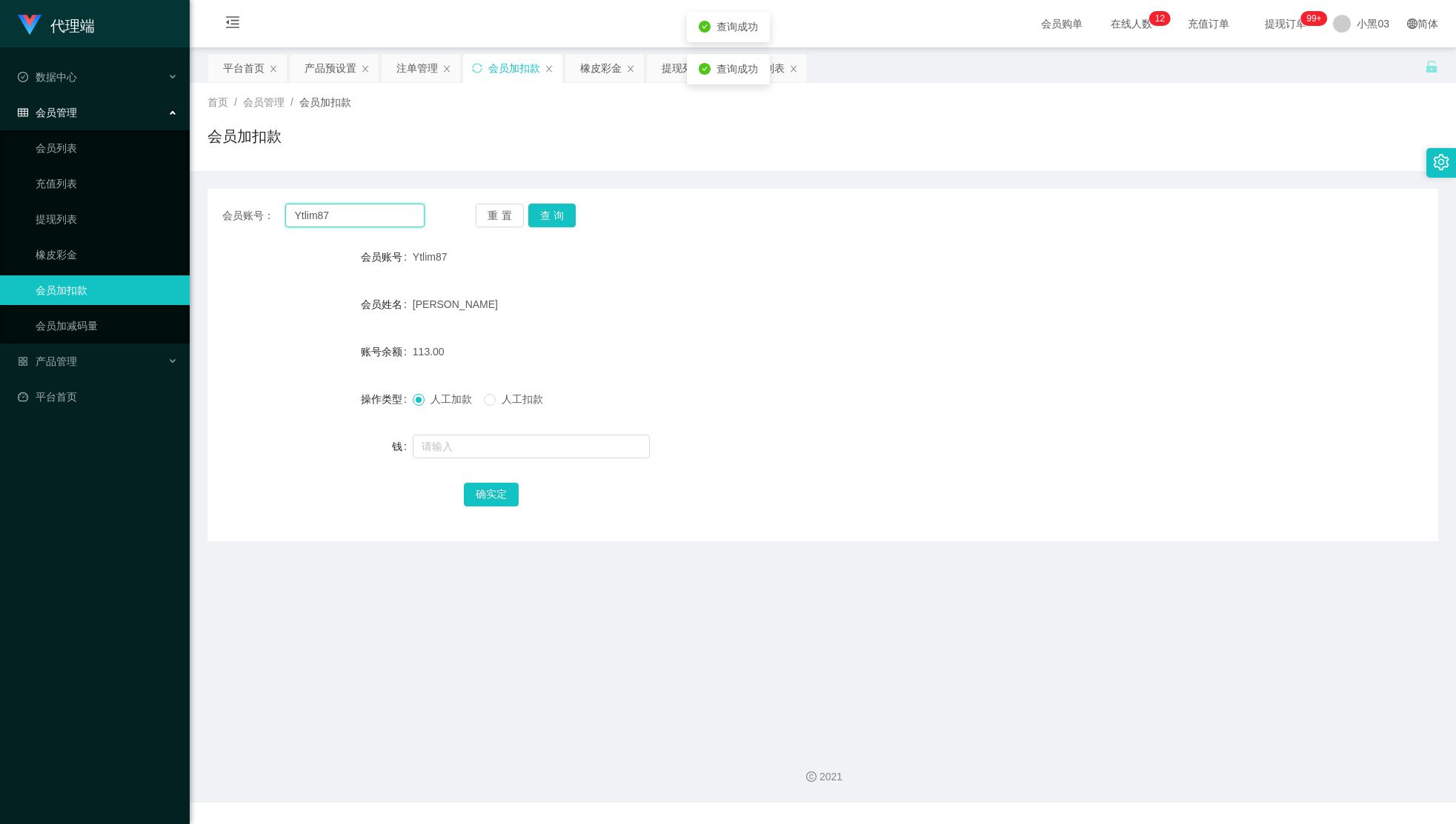
drag, startPoint x: 362, startPoint y: 212, endPoint x: 219, endPoint y: 201, distance: 143.4
click at [118, 182] on section "代理端 数据中心 会员管理 会员列表 充值列表 提现列表 橡皮彩金 会员加扣款 会员加减码量 产品管理 平台首页 保存配置 重置配置 整体风格设置 主题色 导…" at bounding box center [728, 401] width 1456 height 803
click at [554, 216] on button "查询" at bounding box center [553, 216] width 48 height 23
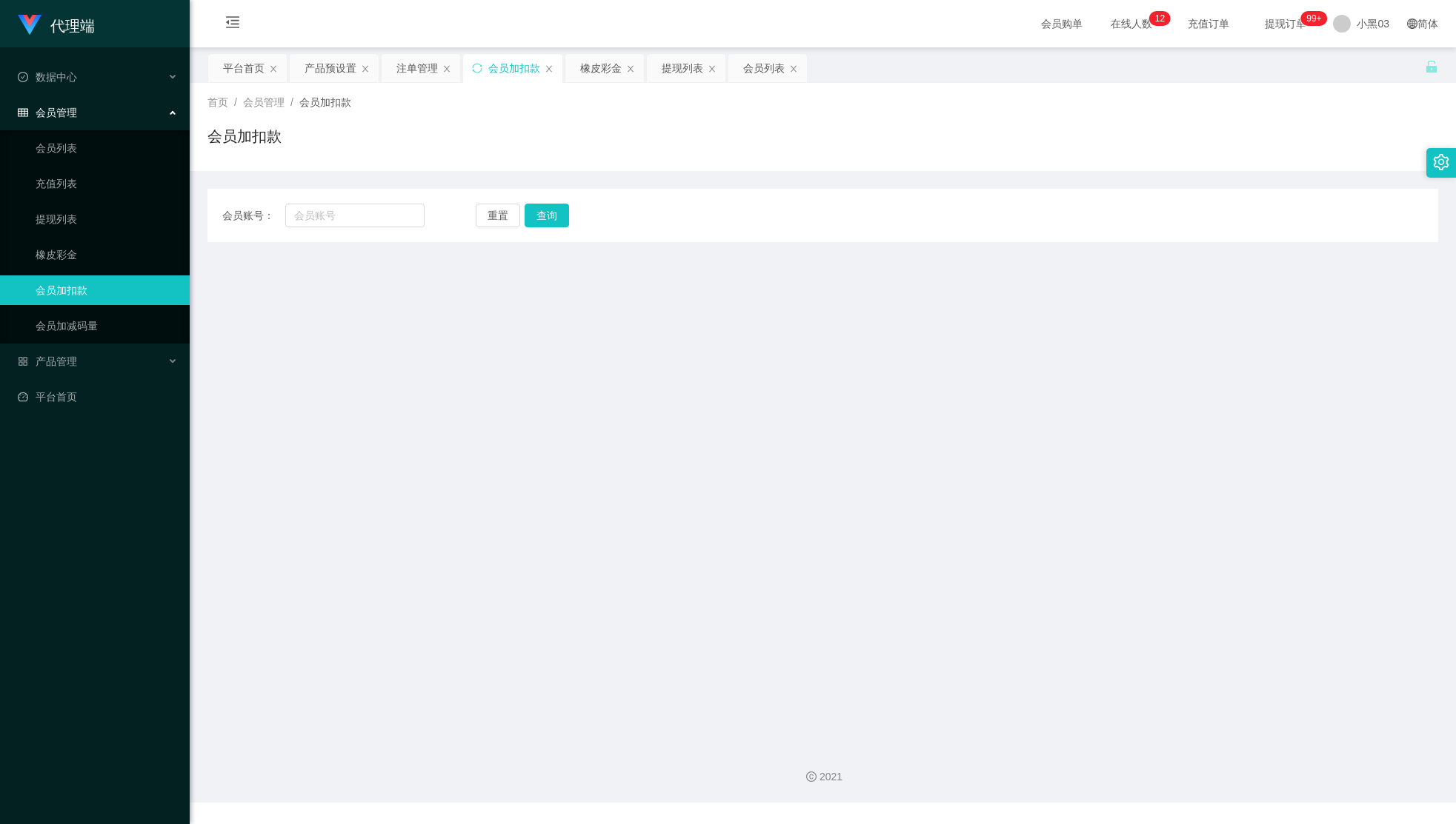
click at [346, 202] on div "会员账号： 重置 查询 会员账号 会员姓名 账号余额 操作类型 人工加款 人工扣款 钱 确实定" at bounding box center [822, 216] width 1230 height 53
click at [336, 212] on input "text" at bounding box center [355, 216] width 139 height 23
paste input "Ytlim87"
type input "Ytlim87"
click at [554, 216] on button "查询" at bounding box center [553, 216] width 48 height 23
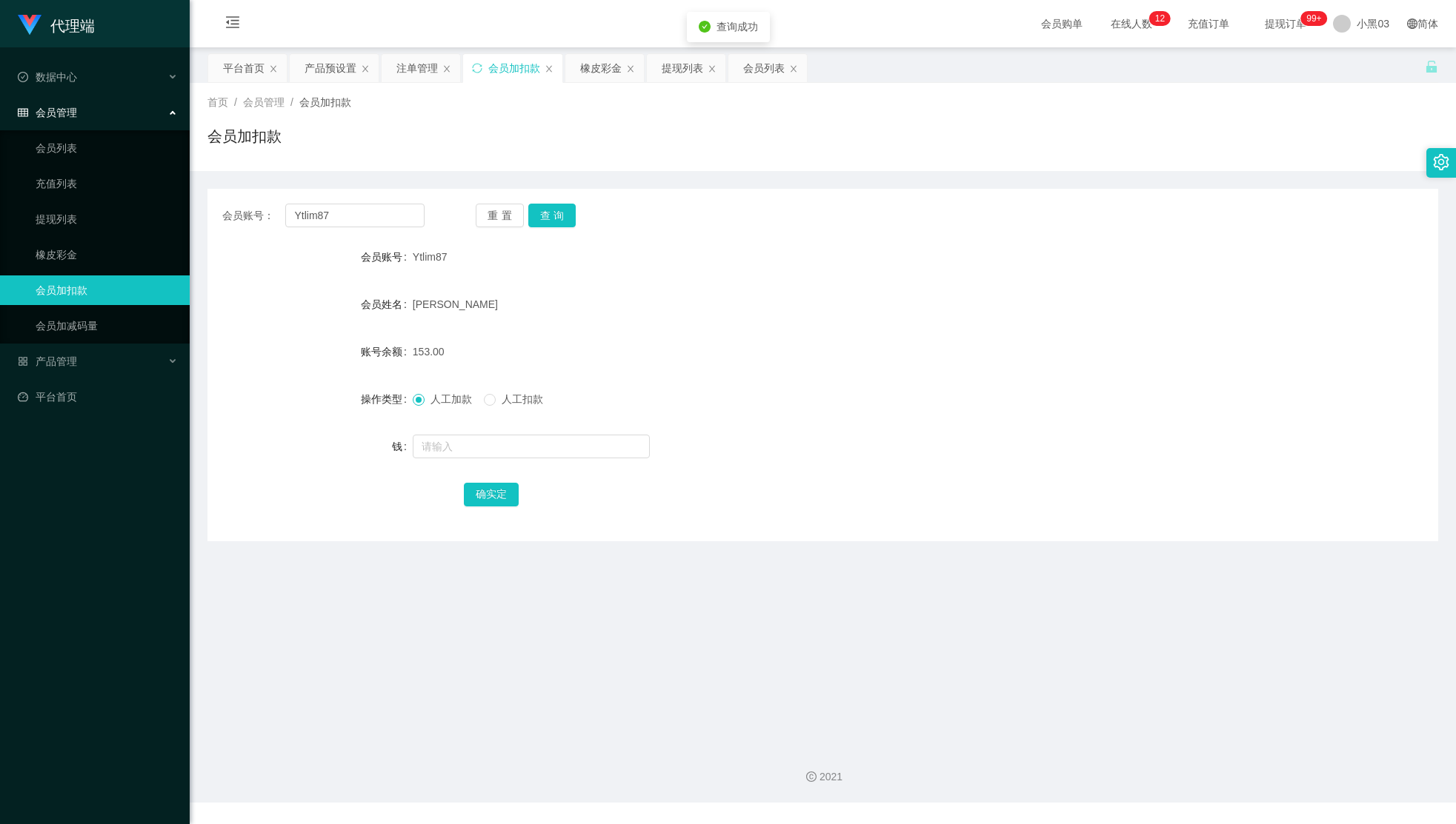
click at [865, 110] on div "首页 / 会员管理 / 会员加扣款 /" at bounding box center [822, 102] width 1230 height 16
drag, startPoint x: 1248, startPoint y: 214, endPoint x: 1248, endPoint y: 194, distance: 20.0
click at [1245, 222] on div "会员账号： Ytlim87 重 置 查 询" at bounding box center [822, 216] width 1230 height 23
click at [1181, 289] on form "会员账号 Ytlim87 会员姓名 [PERSON_NAME] 账号余额 153.00 操作类型 人工加款 人工扣款 金额 确 定" at bounding box center [822, 375] width 1230 height 266
